Goal: Task Accomplishment & Management: Use online tool/utility

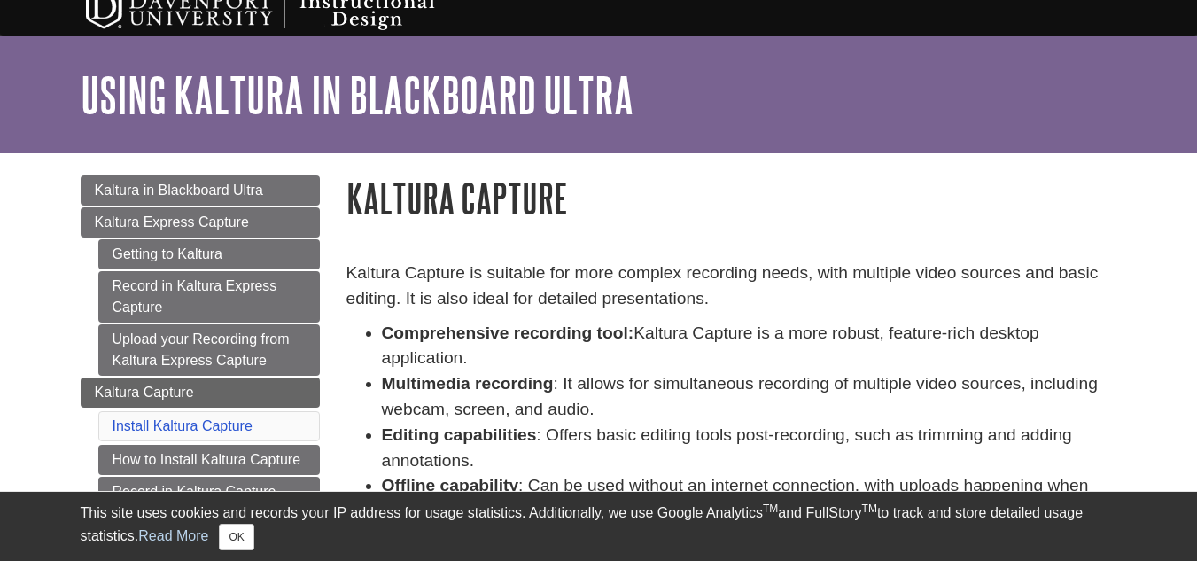
scroll to position [18, 0]
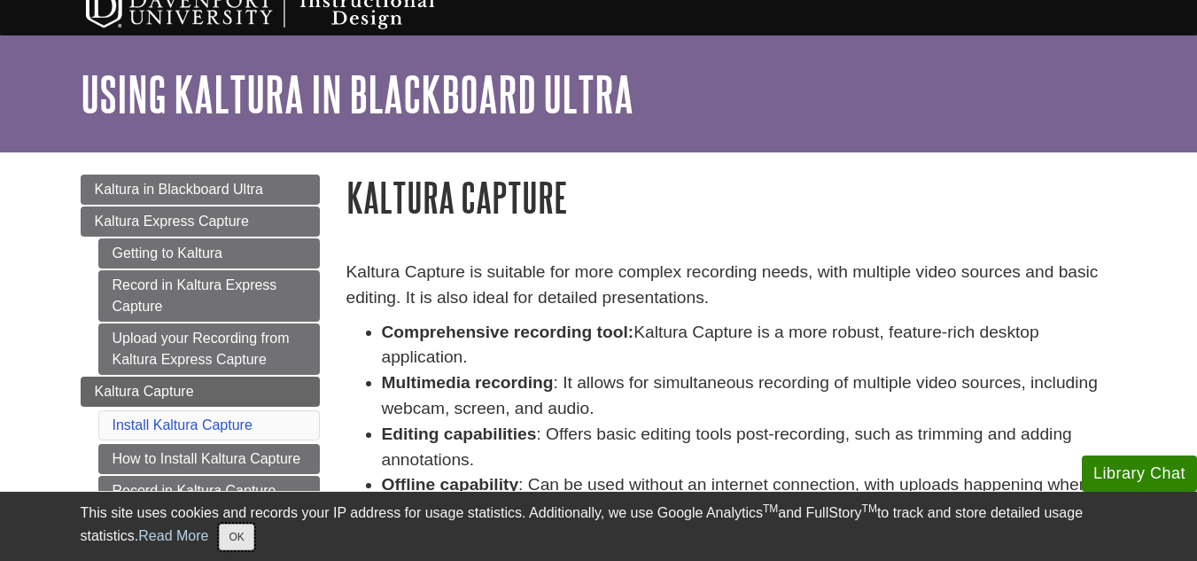
click at [241, 548] on button "OK" at bounding box center [236, 537] width 35 height 27
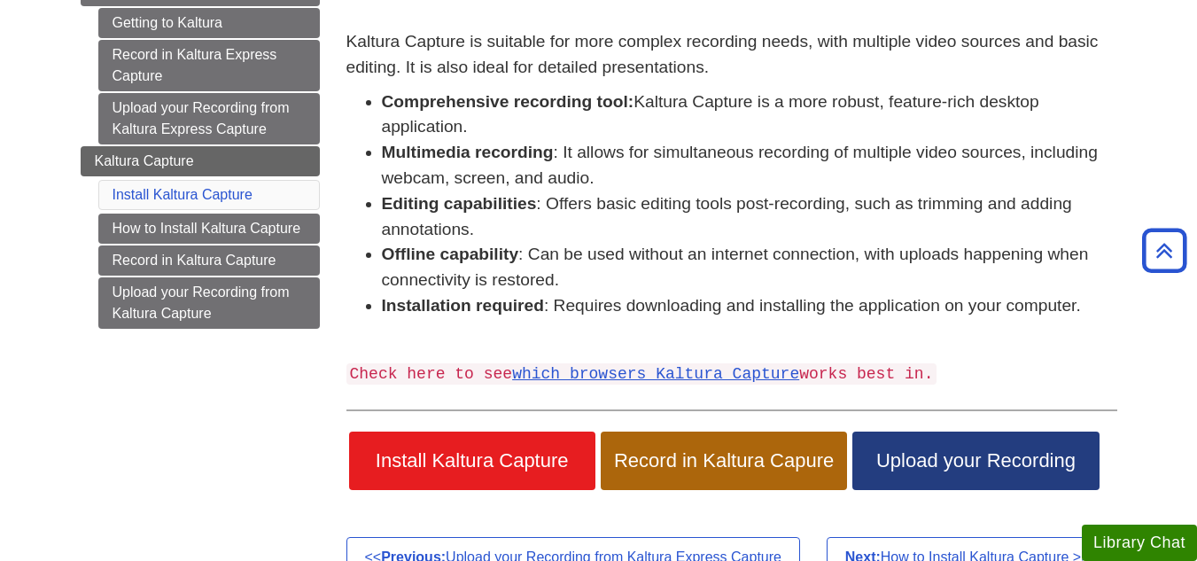
scroll to position [250, 0]
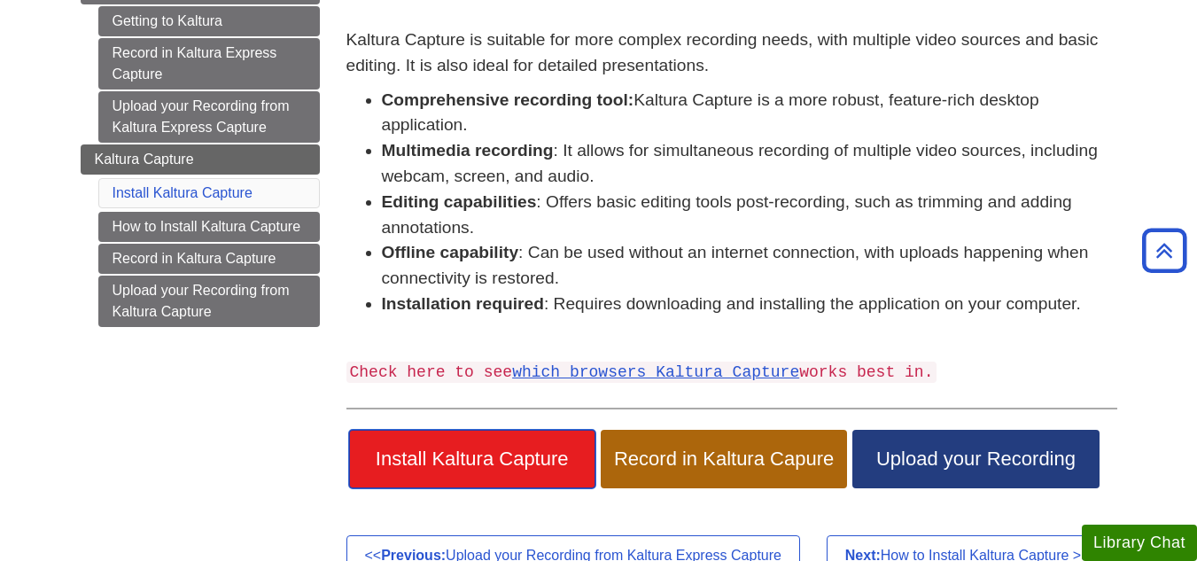
click at [518, 454] on span "Install Kaltura Capture" at bounding box center [472, 458] width 220 height 23
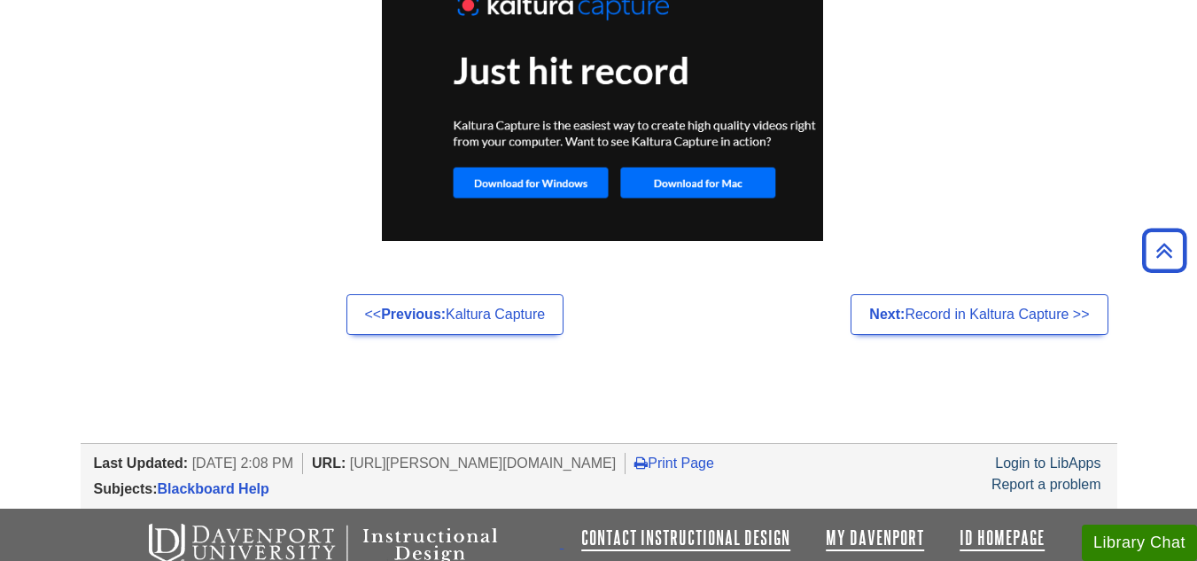
scroll to position [1557, 0]
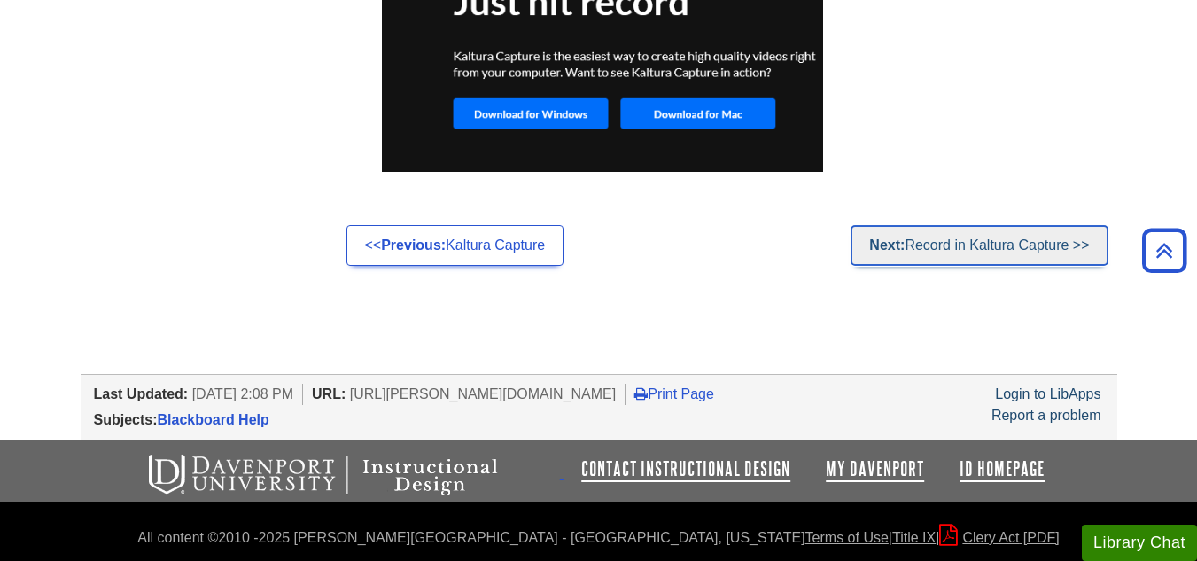
click at [931, 248] on link "Next: Record in Kaltura Capture >>" at bounding box center [979, 245] width 257 height 41
